Goal: Information Seeking & Learning: Learn about a topic

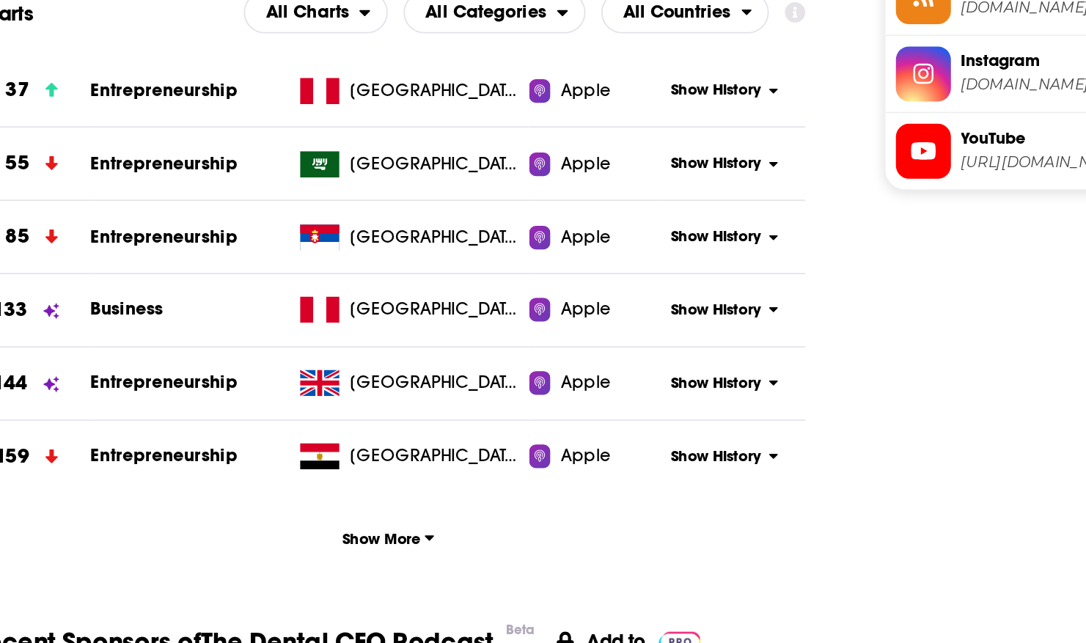
scroll to position [1519, 0]
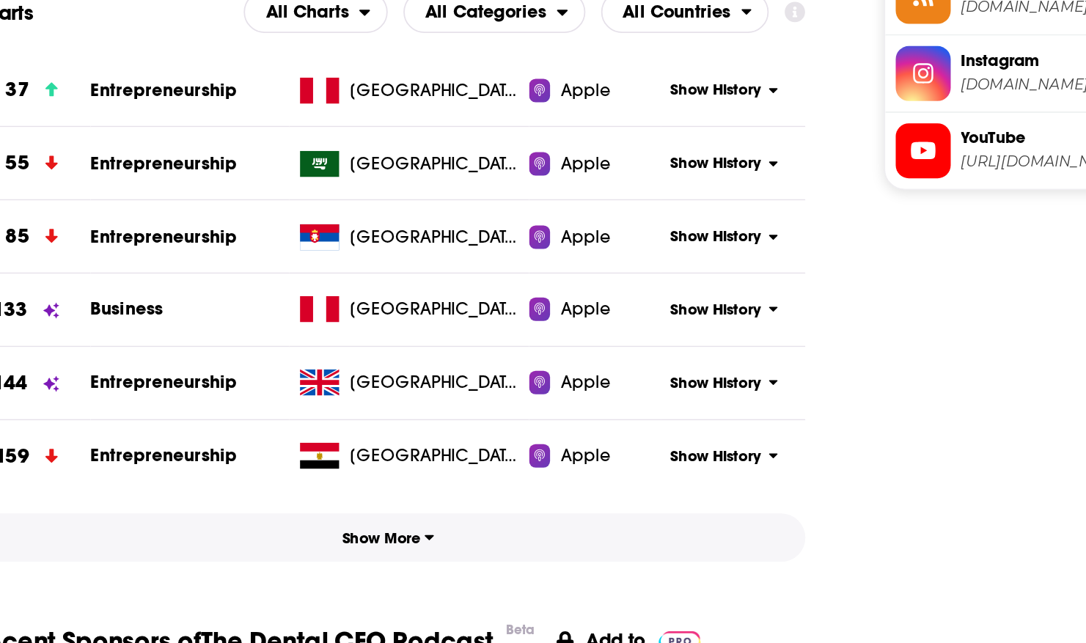
click at [497, 440] on button "Show More" at bounding box center [480, 435] width 468 height 27
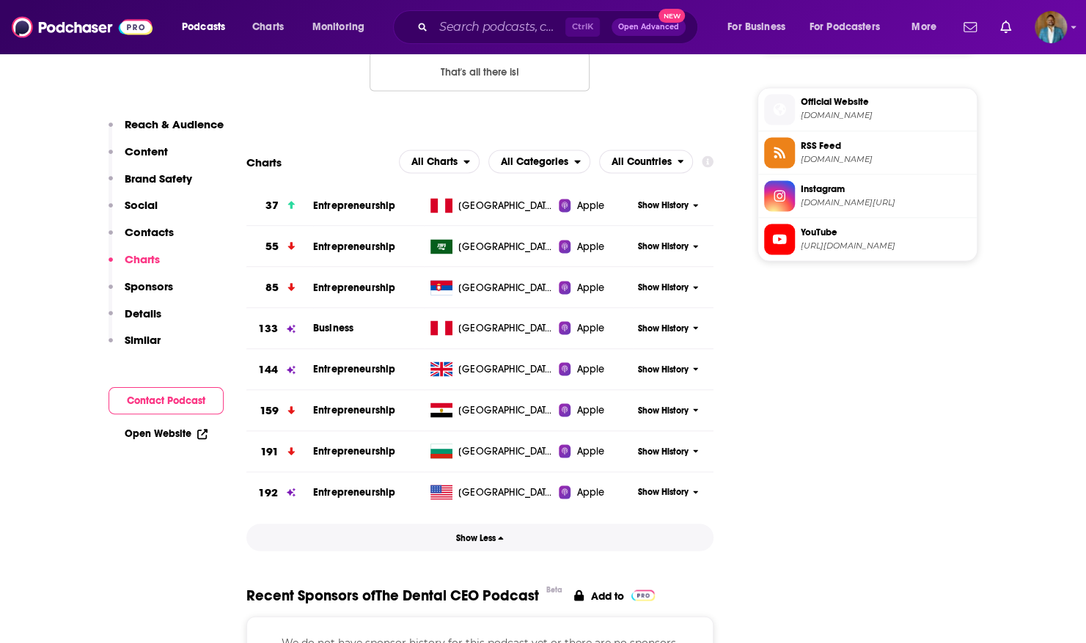
scroll to position [1421, 0]
